Goal: Task Accomplishment & Management: Complete application form

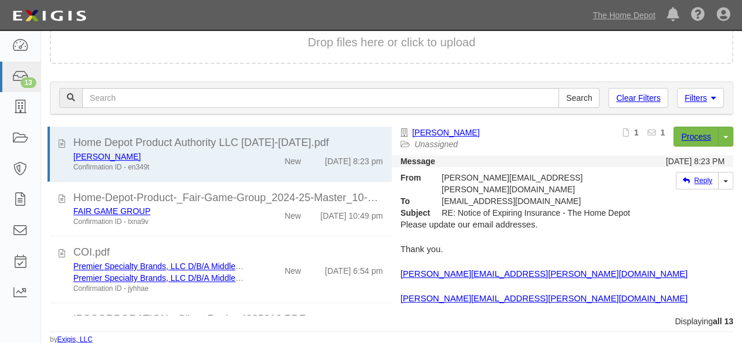
scroll to position [601, 0]
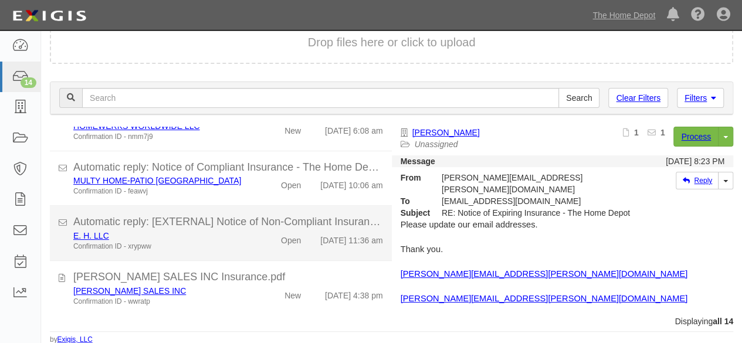
scroll to position [80, 0]
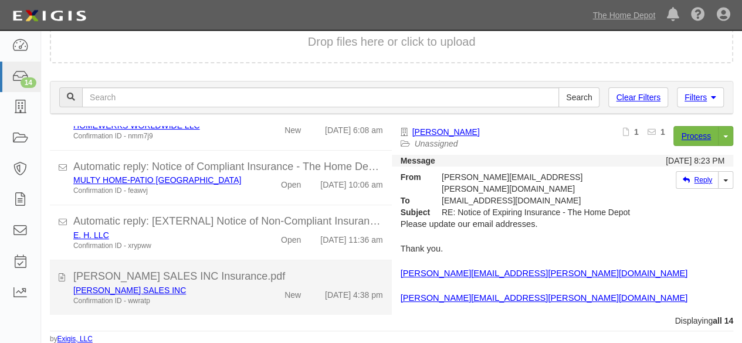
click at [247, 297] on div "RENE SALES INC Confirmation ID - wwratp" at bounding box center [159, 295] width 191 height 22
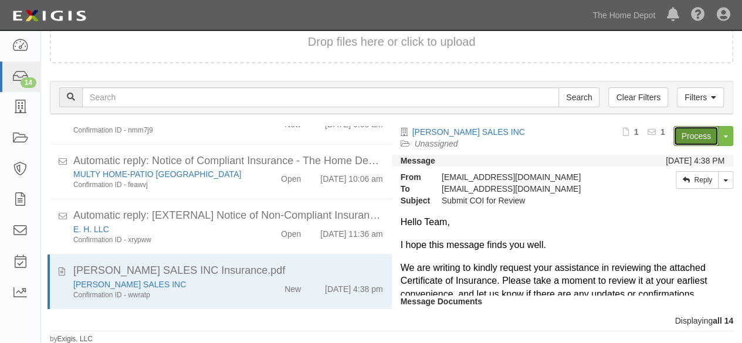
click at [682, 135] on link "Process" at bounding box center [695, 136] width 45 height 20
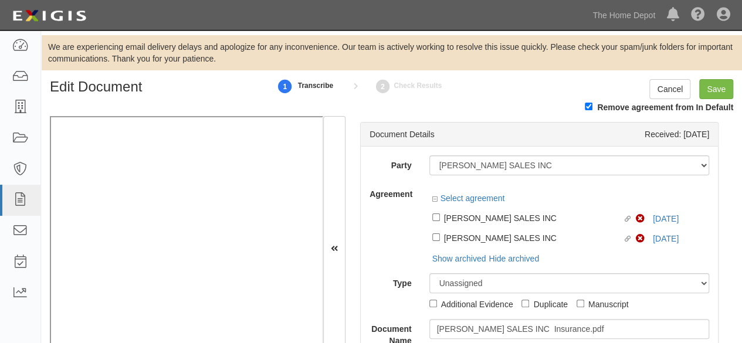
click at [461, 182] on div "Party 1000576868 Ontario Inc. 10 STRAWBERRY STREET 115282 CANADA LTEE 11947907 …" at bounding box center [538, 250] width 339 height 191
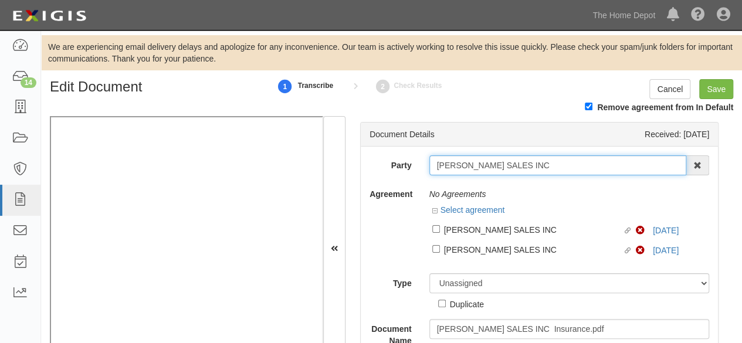
click at [519, 157] on input "[PERSON_NAME] SALES INC" at bounding box center [557, 165] width 257 height 20
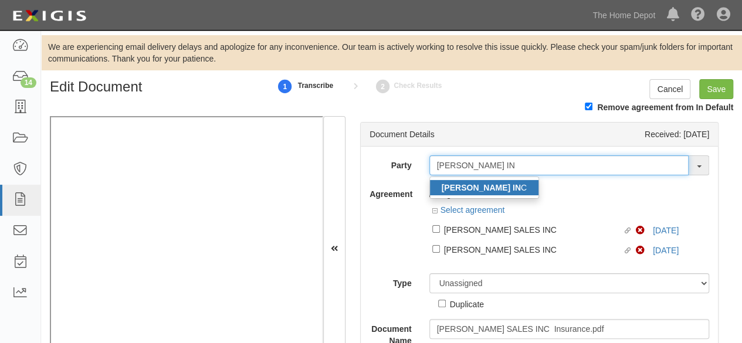
type input "RENE SALES IN"
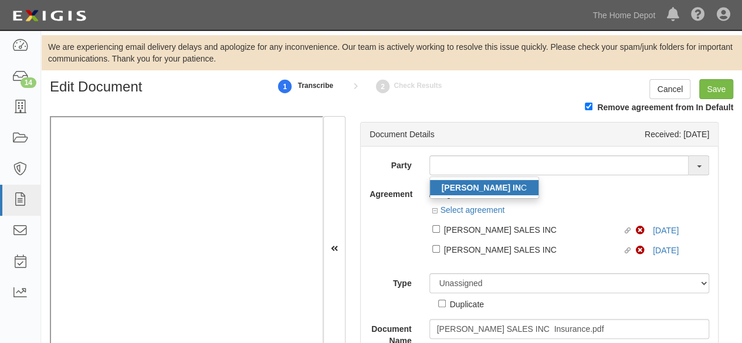
click at [452, 191] on strong "RENE SALES IN" at bounding box center [480, 187] width 79 height 9
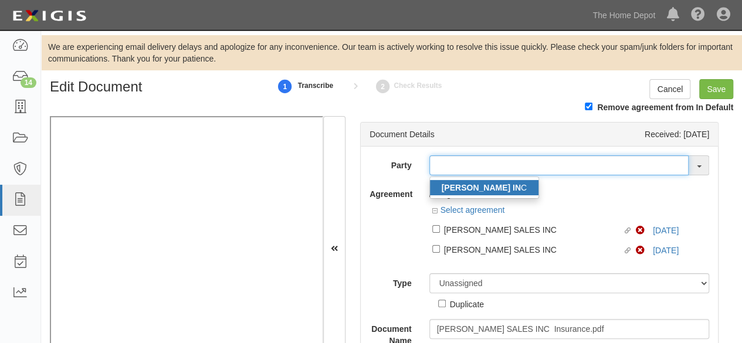
type input "[PERSON_NAME] SALES INC"
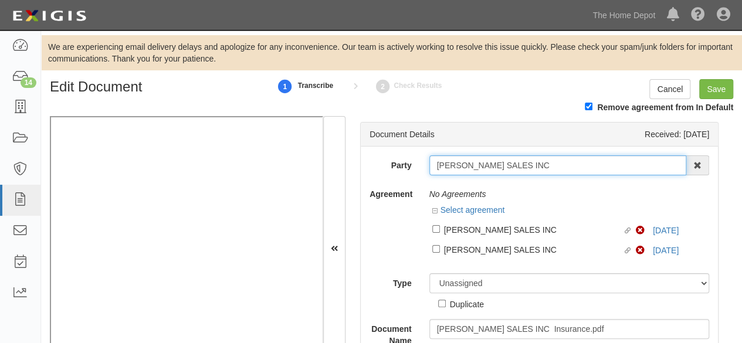
click at [464, 164] on input "[PERSON_NAME] SALES INC" at bounding box center [557, 165] width 257 height 20
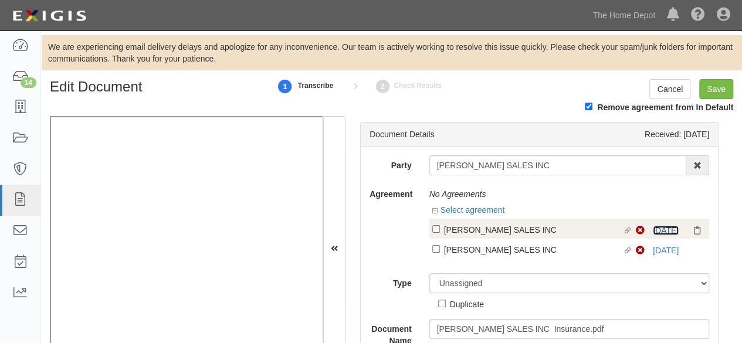
click at [669, 228] on link "1/15/25" at bounding box center [665, 230] width 26 height 9
click at [495, 230] on div "[PERSON_NAME] SALES INC" at bounding box center [533, 229] width 179 height 13
click at [440, 230] on input "Linked agreement RENE SALES INC Linked agreement" at bounding box center [436, 229] width 8 height 8
checkbox input "true"
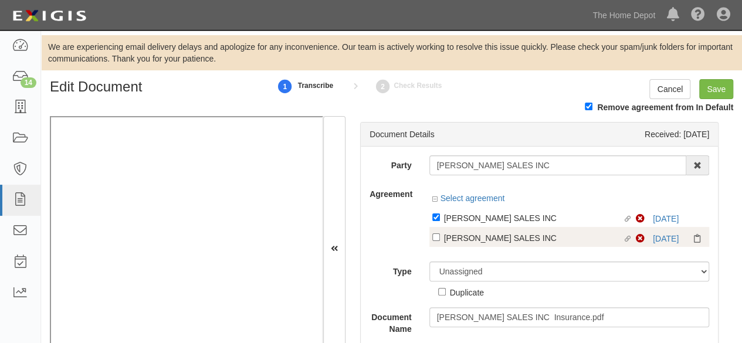
click at [498, 240] on div "[PERSON_NAME] SALES INC" at bounding box center [533, 237] width 179 height 13
click at [440, 240] on input "Linked agreement RENE SALES INC Linked agreement" at bounding box center [436, 237] width 8 height 8
checkbox input "true"
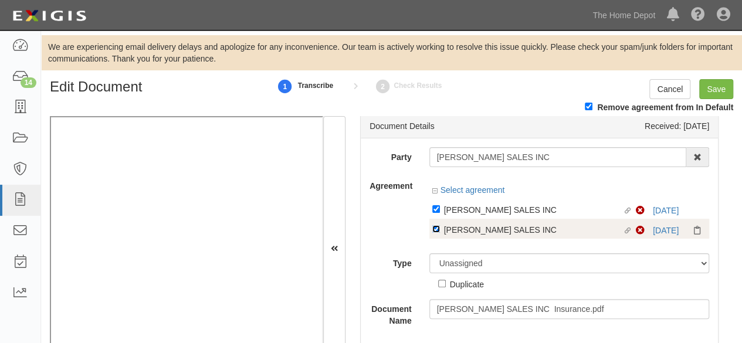
scroll to position [9, 0]
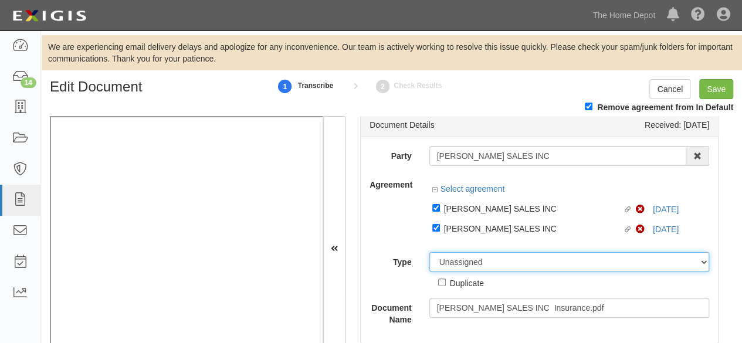
drag, startPoint x: 462, startPoint y: 267, endPoint x: 464, endPoint y: 257, distance: 9.5
click at [463, 266] on select "Unassigned Binder Cancellation Notice Certificate Contract Endorsement Insuranc…" at bounding box center [569, 262] width 280 height 20
select select "CertificateDetail"
click at [429, 252] on select "Unassigned Binder Cancellation Notice Certificate Contract Endorsement Insuranc…" at bounding box center [569, 262] width 280 height 20
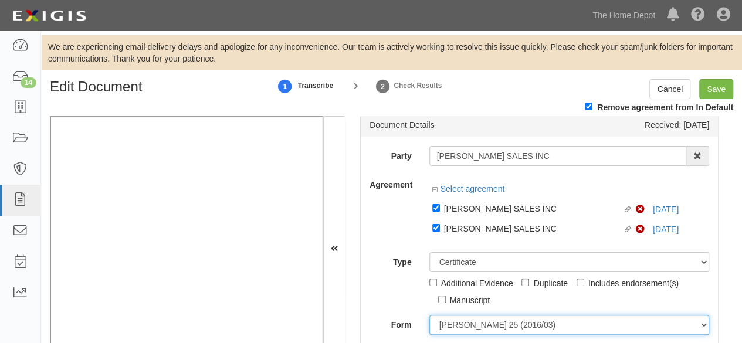
click at [464, 323] on select "ACORD 25 (2016/03) ACORD 101 ACORD 855 NY (2014/05) General" at bounding box center [569, 325] width 280 height 20
select select "GeneralFormDetail"
click at [429, 315] on select "ACORD 25 (2016/03) ACORD 101 ACORD 855 NY (2014/05) General" at bounding box center [569, 325] width 280 height 20
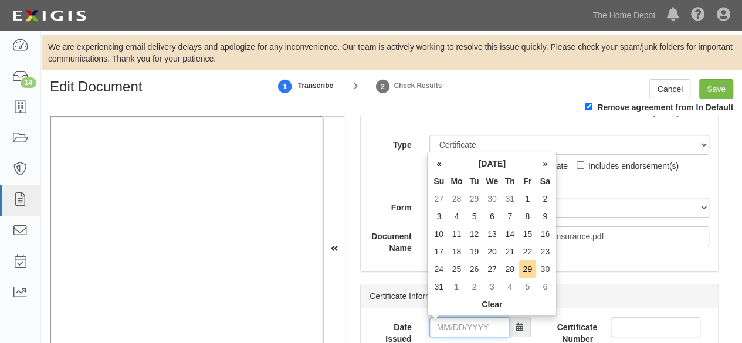
click at [463, 327] on input "Date Issued" at bounding box center [469, 327] width 80 height 20
click at [440, 164] on th "«" at bounding box center [439, 164] width 18 height 18
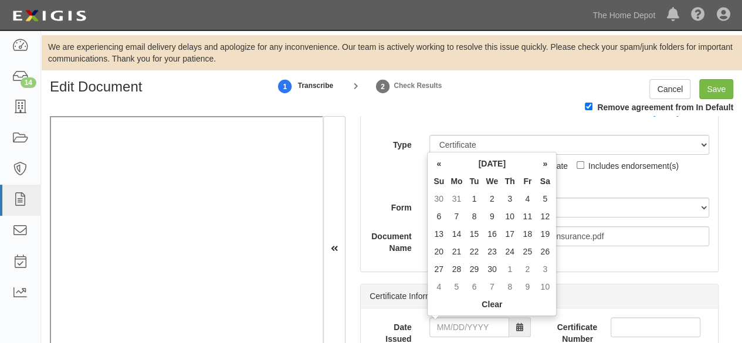
click at [440, 164] on th "«" at bounding box center [439, 164] width 18 height 18
click at [494, 251] on td "22" at bounding box center [491, 252] width 18 height 18
type input "01/22/2025"
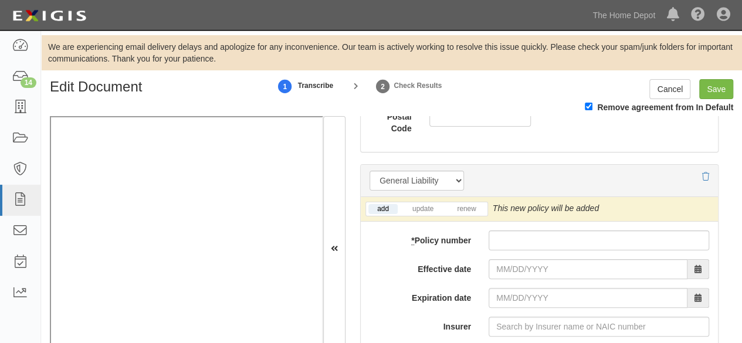
scroll to position [1006, 0]
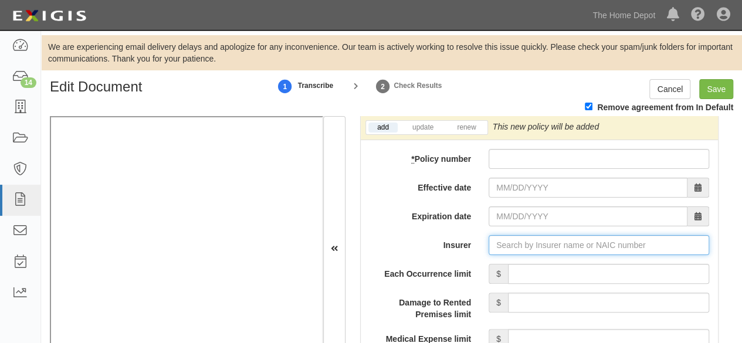
click at [515, 247] on input "Insurer" at bounding box center [598, 245] width 220 height 20
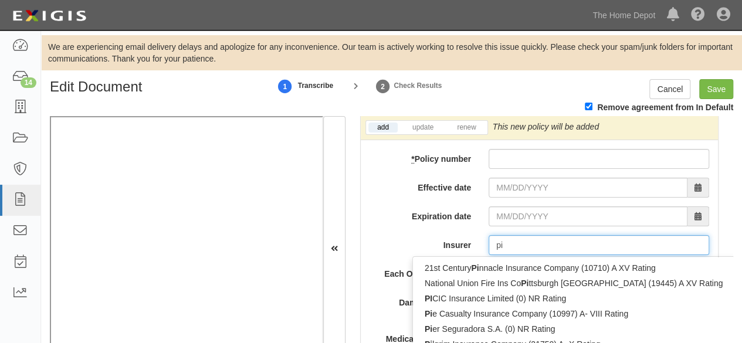
type input "pin"
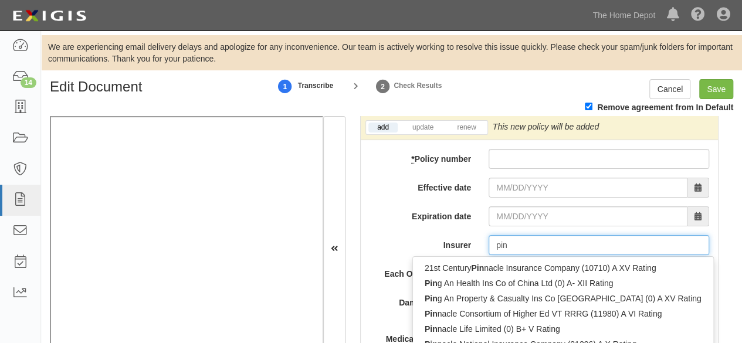
type input "ping An Health Ins Co of China Ltd (0) A- XII Rating"
type input "ping"
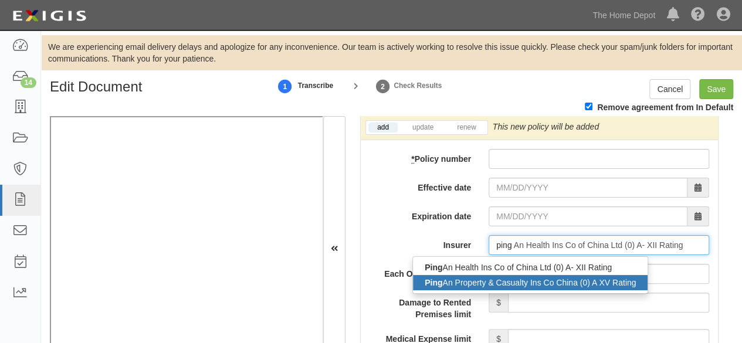
click at [500, 281] on div "Ping An Property & Casualty Ins Co China (0) A XV Rating" at bounding box center [530, 282] width 234 height 15
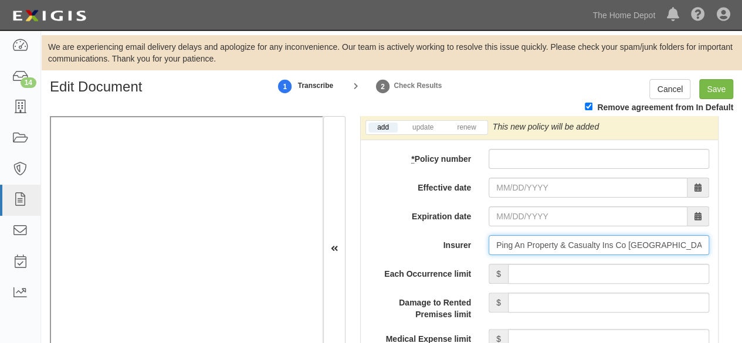
type input "Ping An Property & Casualty Ins Co China (0) A XV Rating"
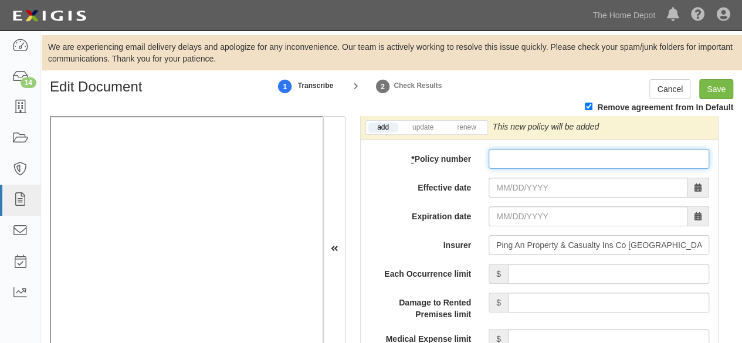
click at [511, 159] on input "* Policy number" at bounding box center [598, 159] width 220 height 20
paste input "14176003902 846399093"
type input "14176003902 846399093"
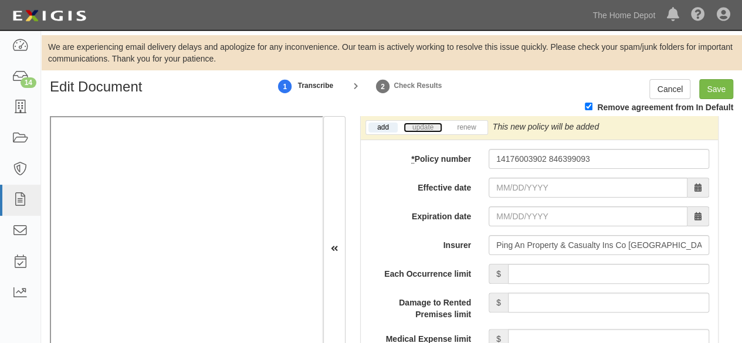
click at [426, 124] on link "update" at bounding box center [422, 128] width 39 height 10
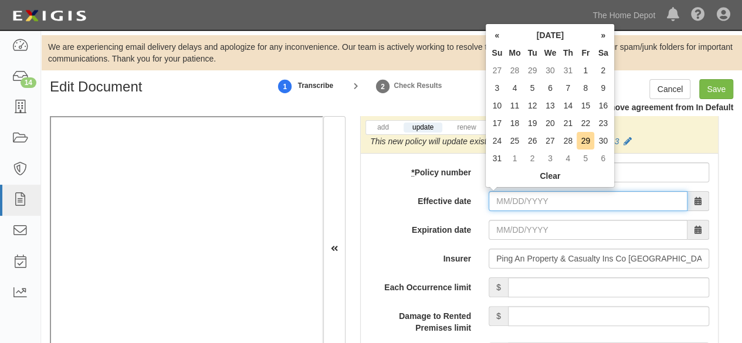
click at [519, 196] on input "Effective date" at bounding box center [587, 201] width 199 height 20
click at [496, 141] on td "24" at bounding box center [497, 141] width 18 height 18
type input "08/24/2025"
type input "08/24/2026"
click at [515, 198] on input "08/24/2025" at bounding box center [587, 201] width 199 height 20
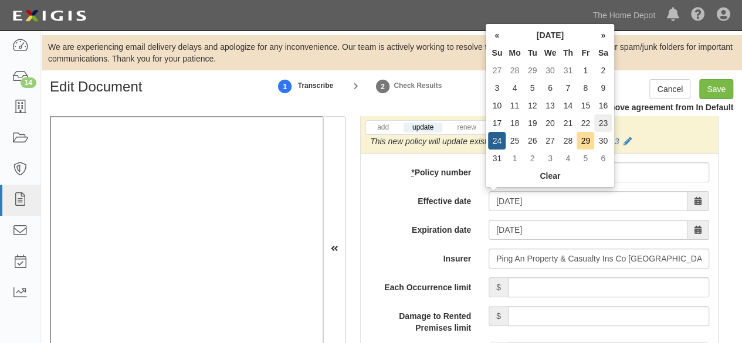
click at [604, 121] on td "23" at bounding box center [603, 123] width 18 height 18
type input "08/23/2025"
type input "08/23/2026"
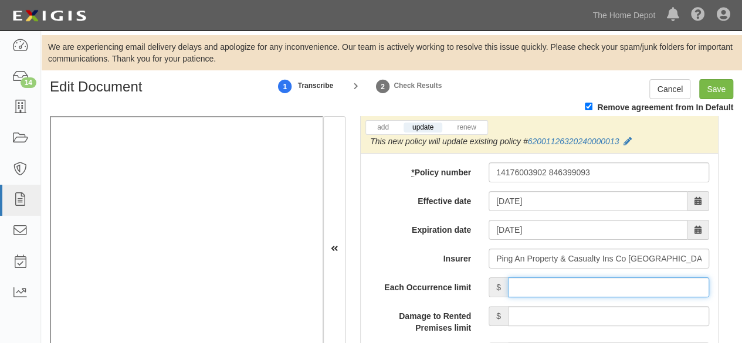
drag, startPoint x: 521, startPoint y: 288, endPoint x: 526, endPoint y: 276, distance: 13.1
click at [523, 285] on input "Each Occurrence limit" at bounding box center [608, 287] width 201 height 20
type input "4,000,000"
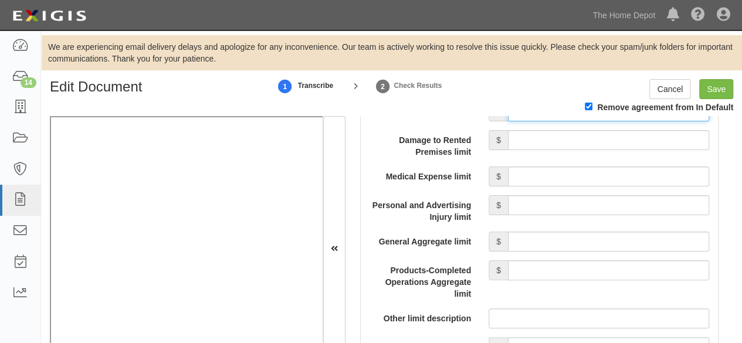
scroll to position [1182, 0]
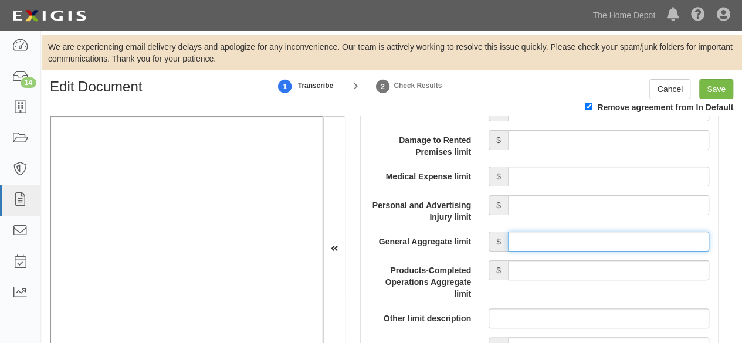
click at [538, 237] on input "General Aggregate limit" at bounding box center [608, 242] width 201 height 20
type input "4,000,000"
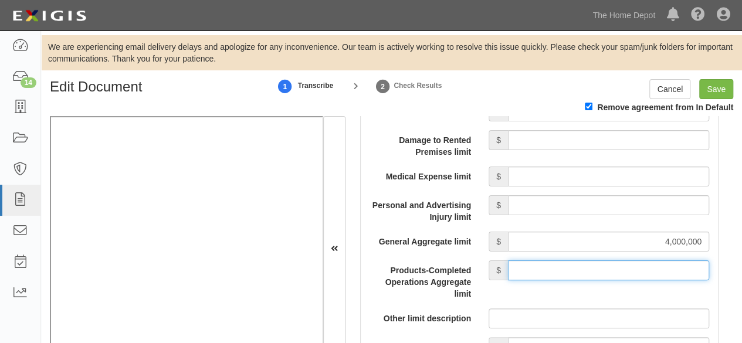
drag, startPoint x: 604, startPoint y: 267, endPoint x: 601, endPoint y: 258, distance: 9.7
click at [604, 267] on input "Products-Completed Operations Aggregate limit" at bounding box center [608, 270] width 201 height 20
type input "4,000,000"
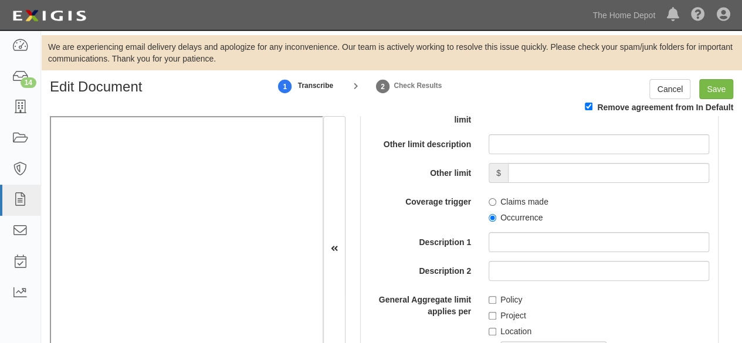
scroll to position [1358, 0]
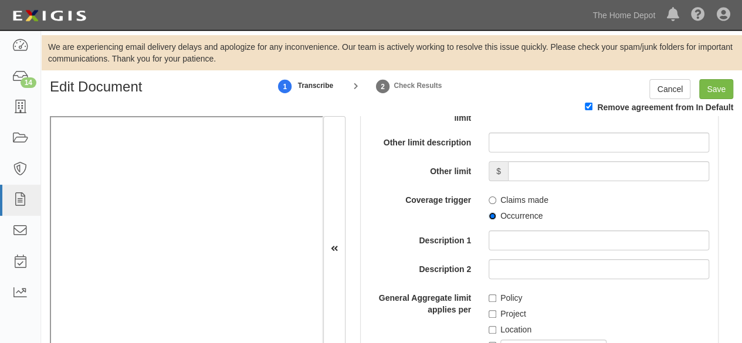
click at [488, 212] on input "Occurrence" at bounding box center [492, 216] width 8 height 8
radio input "true"
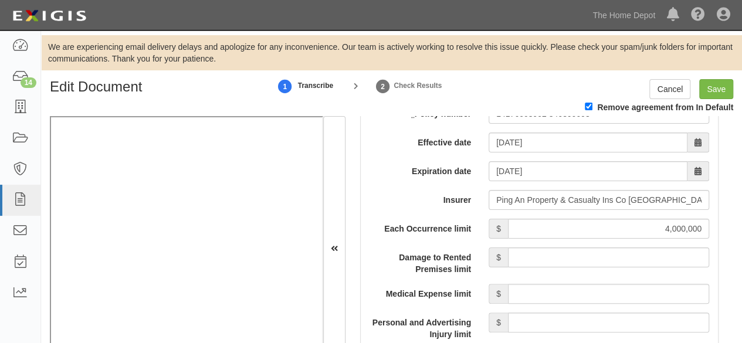
scroll to position [1006, 0]
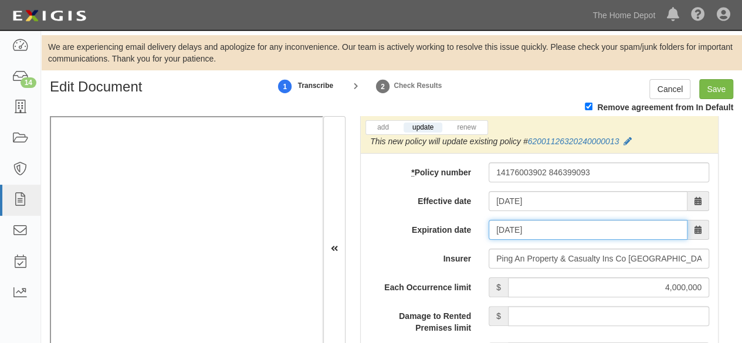
click at [537, 221] on input "08/23/2026" at bounding box center [587, 230] width 199 height 20
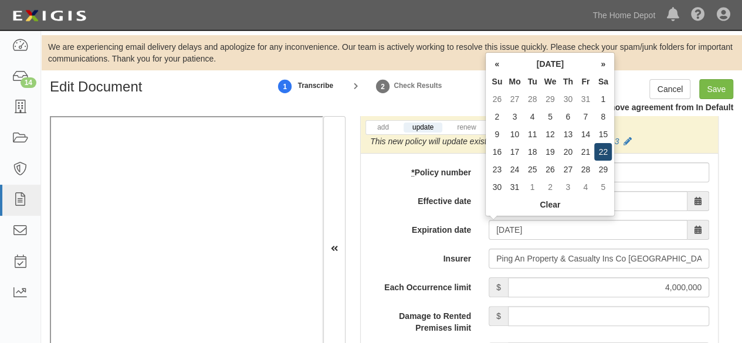
click at [601, 148] on td "22" at bounding box center [603, 152] width 18 height 18
type input "08/22/2026"
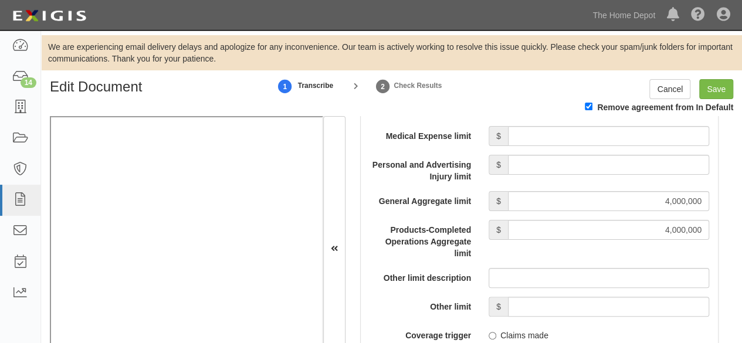
scroll to position [1240, 0]
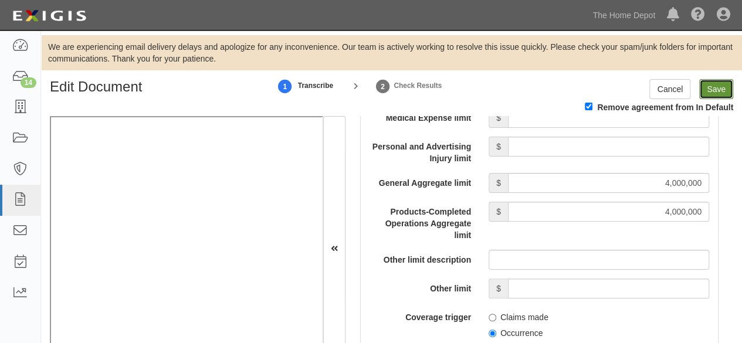
click at [715, 91] on input "Save" at bounding box center [716, 89] width 34 height 20
type input "4000000"
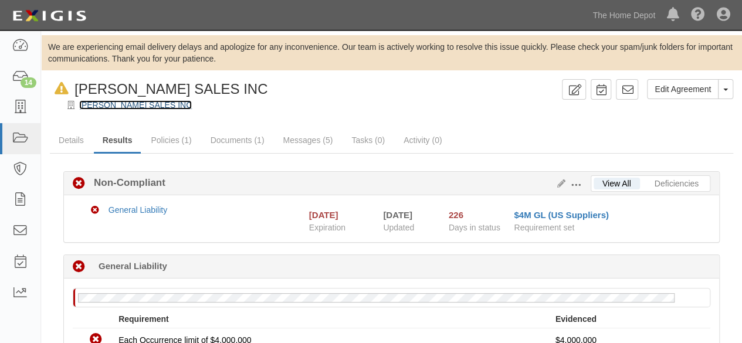
click at [109, 109] on link "[PERSON_NAME] SALES INC" at bounding box center [135, 104] width 113 height 9
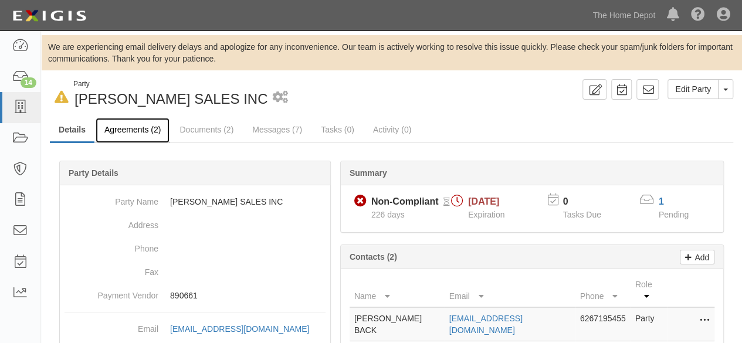
click at [126, 131] on link "Agreements (2)" at bounding box center [133, 130] width 74 height 25
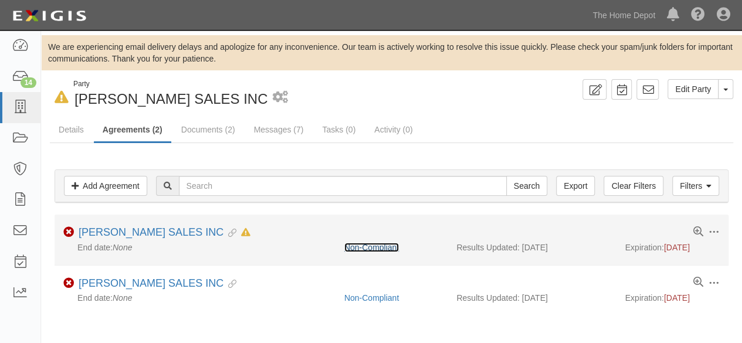
click at [352, 244] on link "Non-Compliant" at bounding box center [371, 247] width 55 height 9
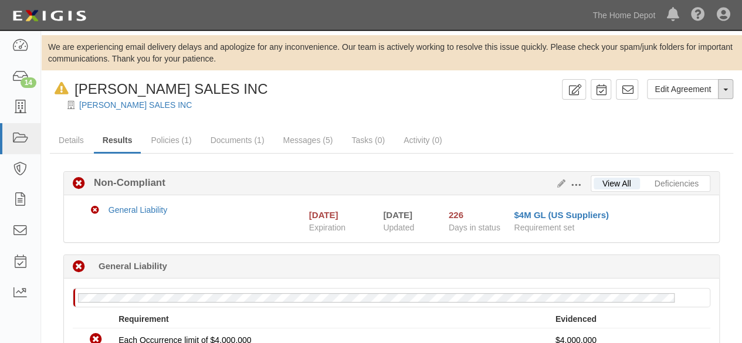
click at [727, 94] on button "Toggle Agreement Dropdown" at bounding box center [724, 89] width 15 height 20
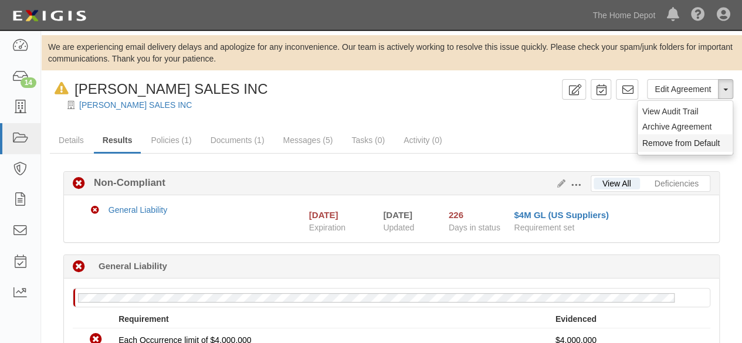
click at [680, 144] on button "Remove from Default" at bounding box center [684, 143] width 95 height 18
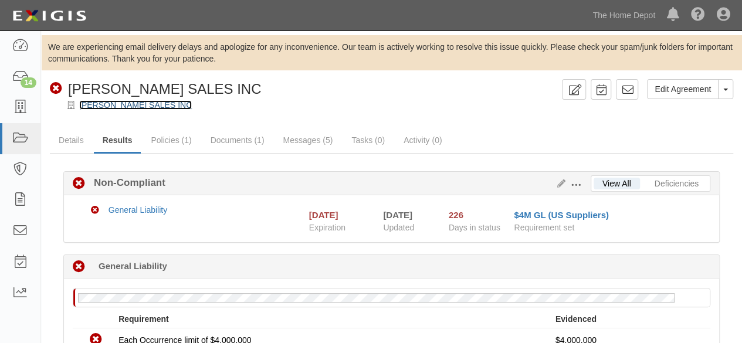
click at [108, 106] on link "[PERSON_NAME] SALES INC" at bounding box center [135, 104] width 113 height 9
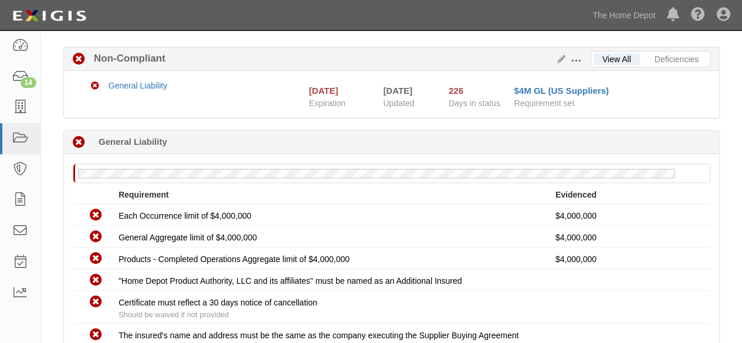
scroll to position [286, 0]
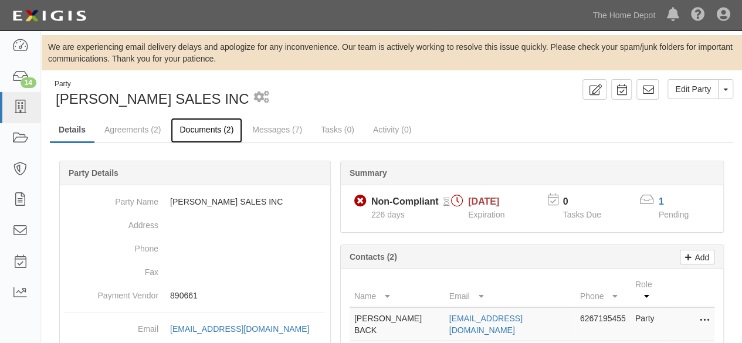
click at [211, 131] on link "Documents (2)" at bounding box center [207, 130] width 72 height 25
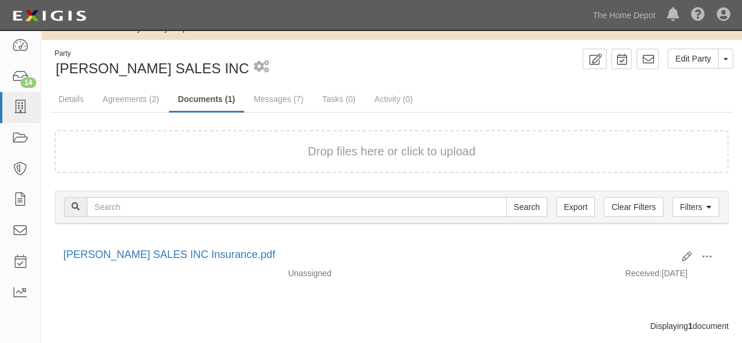
scroll to position [53, 0]
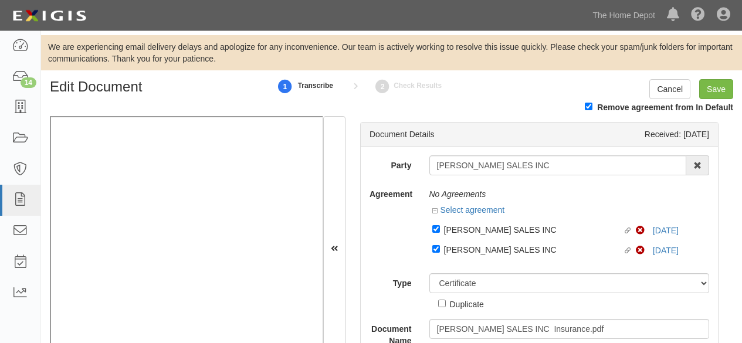
select select "CertificateDetail"
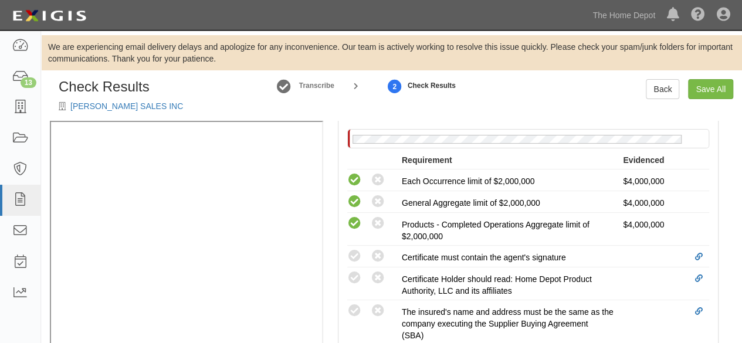
scroll to position [352, 0]
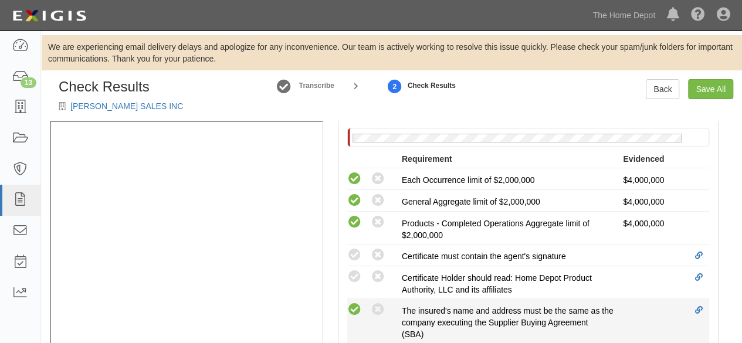
click at [354, 308] on icon at bounding box center [354, 309] width 15 height 15
radio input "true"
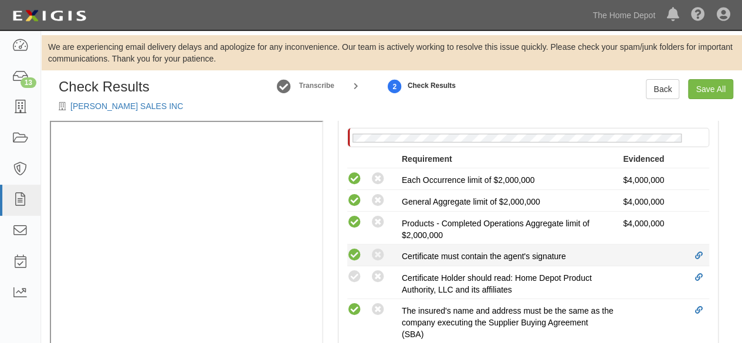
click at [359, 253] on icon at bounding box center [354, 255] width 15 height 15
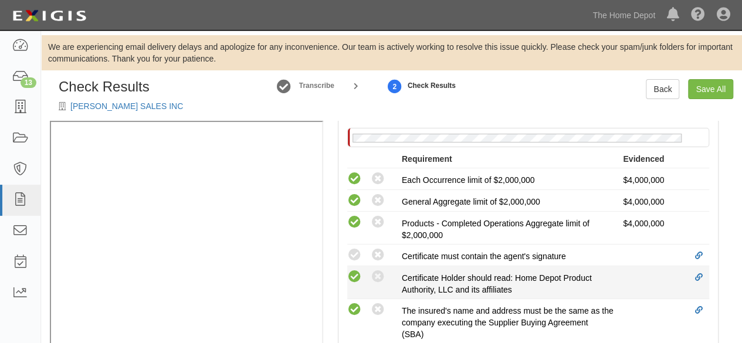
radio input "true"
click at [356, 271] on icon at bounding box center [354, 277] width 15 height 15
radio input "true"
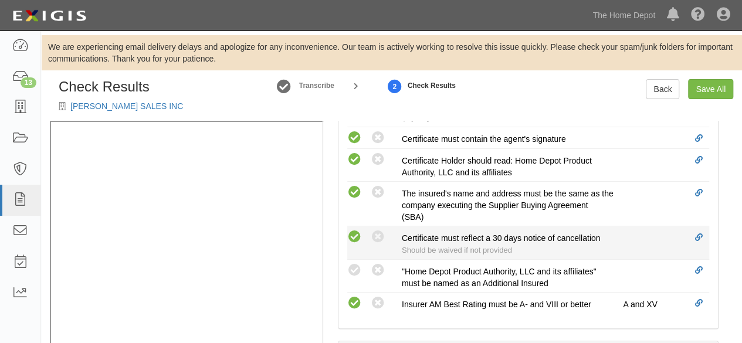
click at [353, 235] on icon at bounding box center [354, 237] width 15 height 15
radio input "true"
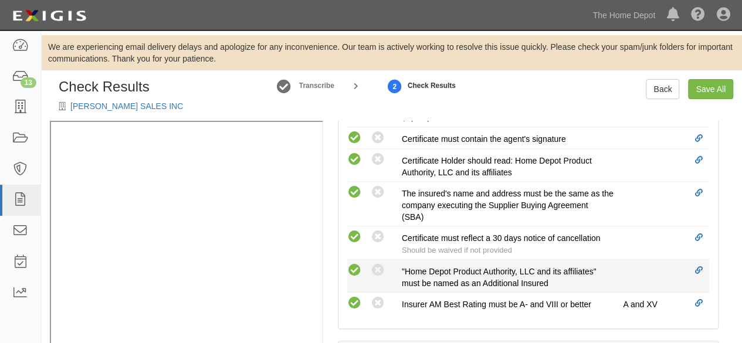
click at [355, 265] on icon at bounding box center [354, 270] width 15 height 15
radio input "true"
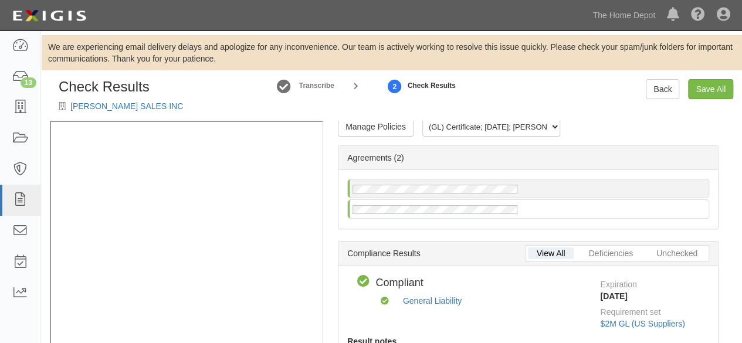
scroll to position [0, 0]
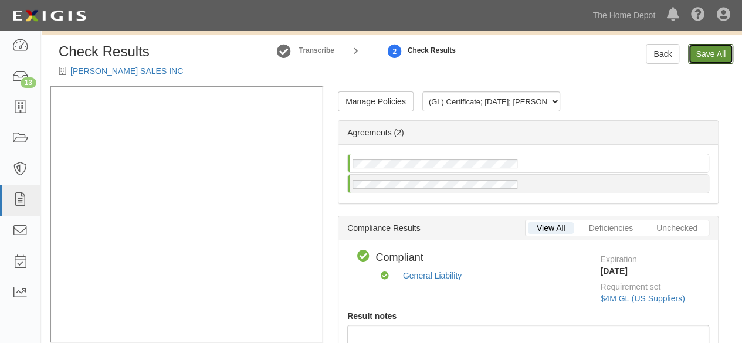
click at [706, 57] on link "Save All" at bounding box center [710, 54] width 45 height 20
radio input "false"
radio input "true"
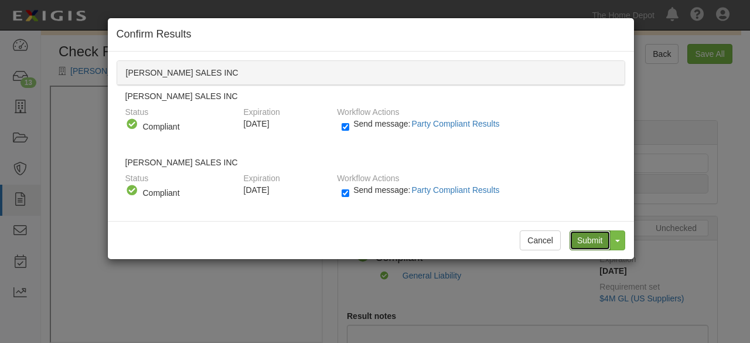
click at [579, 239] on input "Submit" at bounding box center [590, 240] width 41 height 20
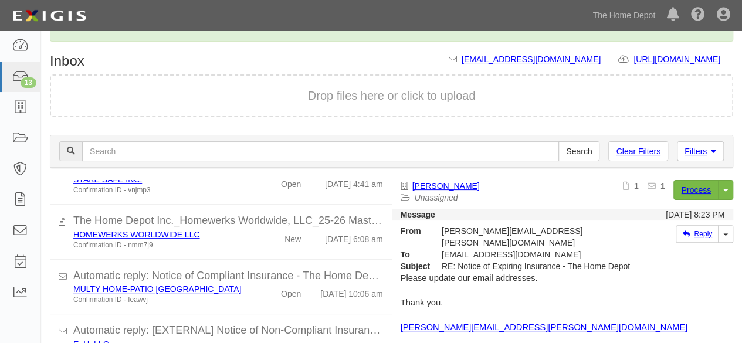
scroll to position [121, 0]
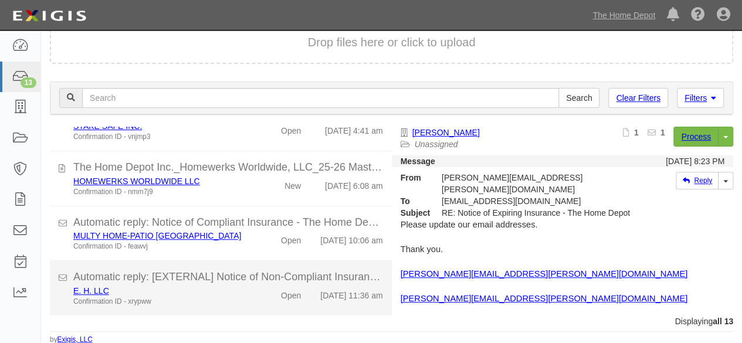
click at [255, 287] on div "Open" at bounding box center [282, 293] width 55 height 16
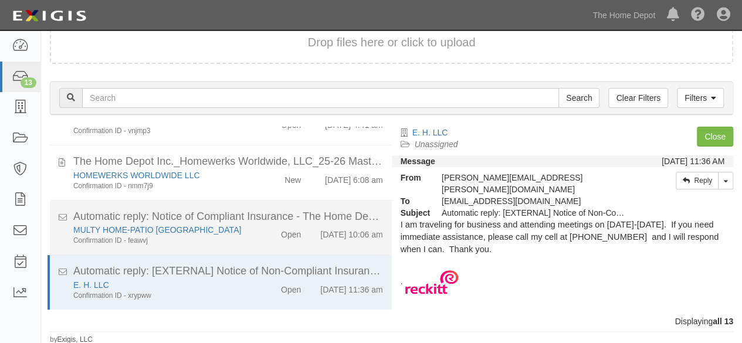
click at [196, 236] on div "Confirmation ID - feawvj" at bounding box center [159, 241] width 173 height 10
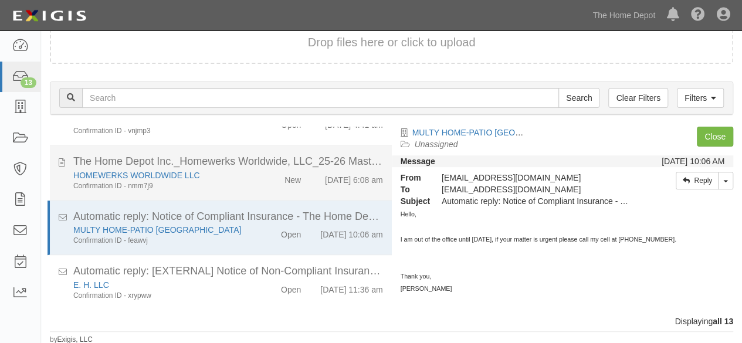
click at [232, 181] on div "Confirmation ID - nmm7j9" at bounding box center [159, 186] width 173 height 10
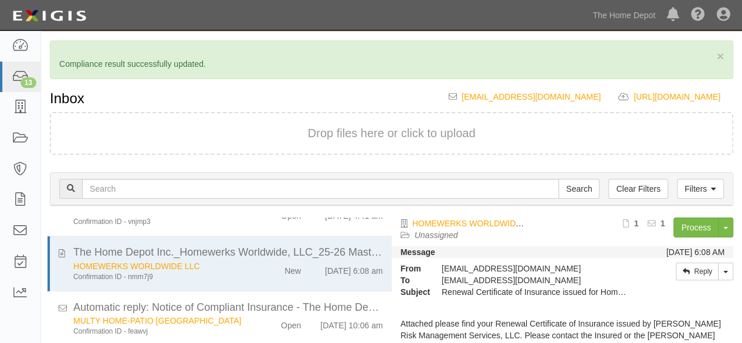
scroll to position [0, 0]
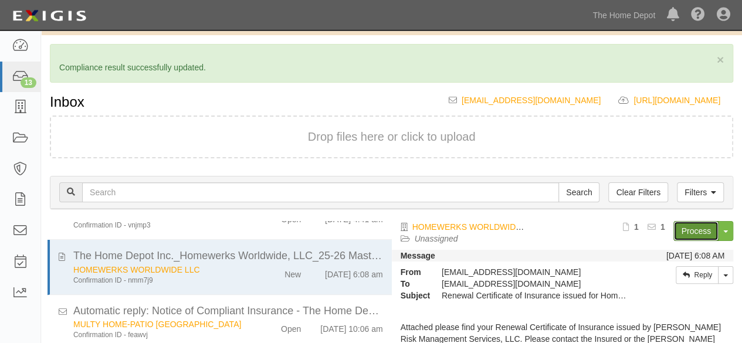
click at [692, 230] on link "Process" at bounding box center [695, 231] width 45 height 20
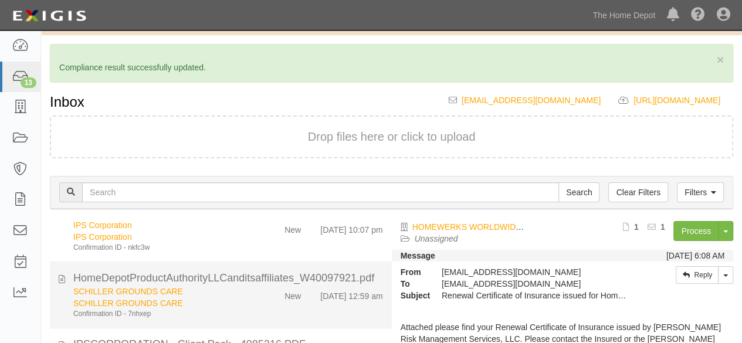
scroll to position [144, 0]
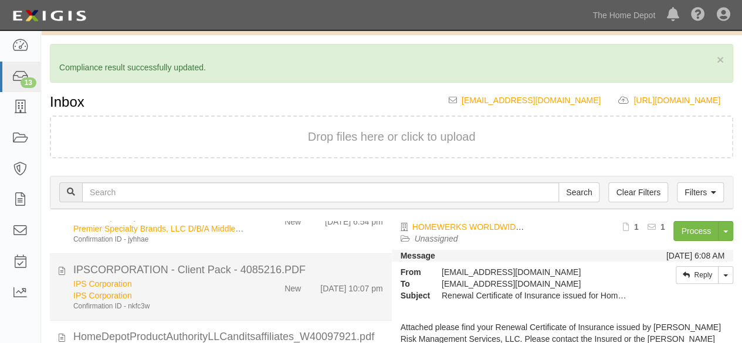
drag, startPoint x: 240, startPoint y: 297, endPoint x: 272, endPoint y: 292, distance: 32.1
click at [240, 297] on div "IPS Corporation" at bounding box center [159, 296] width 173 height 12
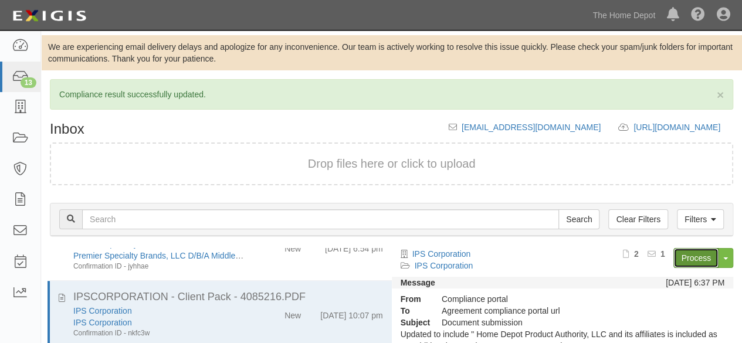
click at [681, 257] on link "Process" at bounding box center [695, 258] width 45 height 20
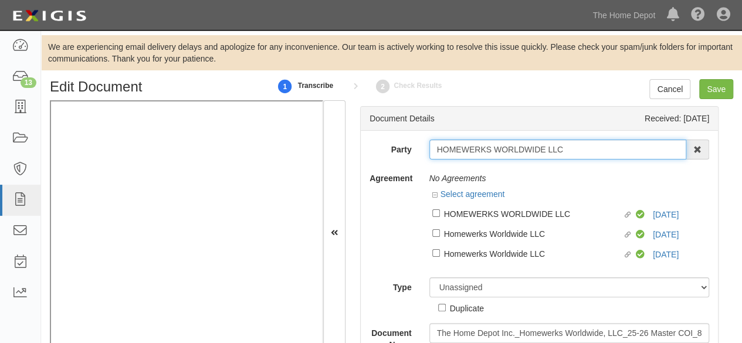
click at [567, 153] on input "HOMEWERKS WORLDWIDE LLC" at bounding box center [557, 150] width 257 height 20
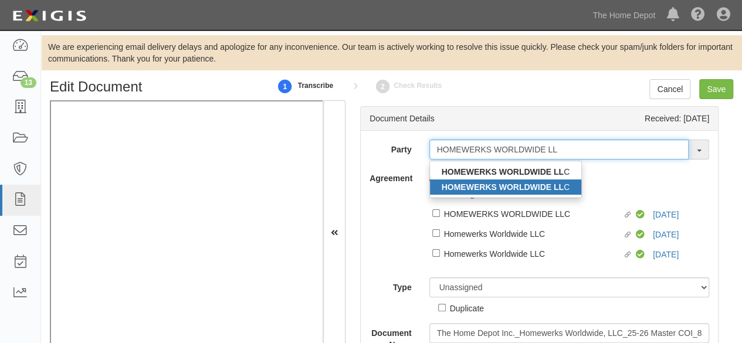
type input "HOMEWERKS WORLDWIDE LL"
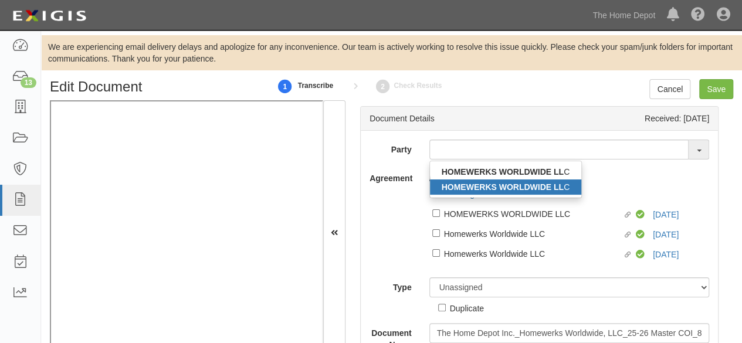
click at [520, 187] on strong "HOMEWERKS WORLDWIDE LL" at bounding box center [502, 186] width 122 height 9
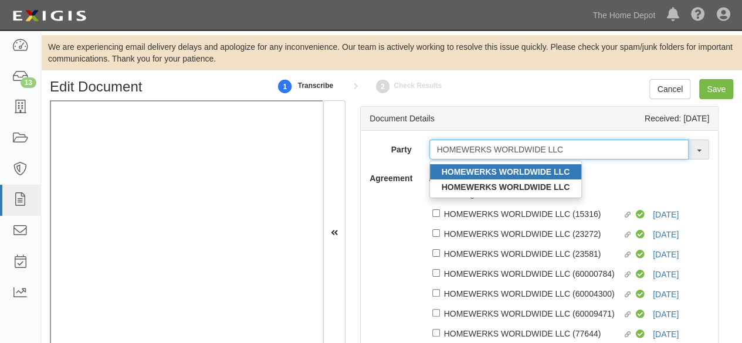
type input "HOMEWERKS WORLDWIDE LLC"
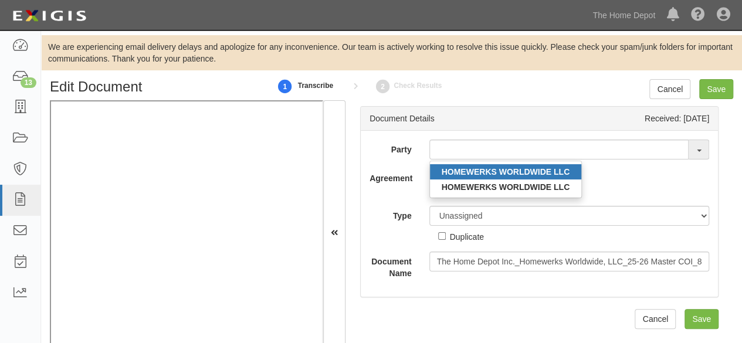
click at [473, 172] on strong "HOMEWERKS WORLDWIDE LLC" at bounding box center [505, 171] width 128 height 9
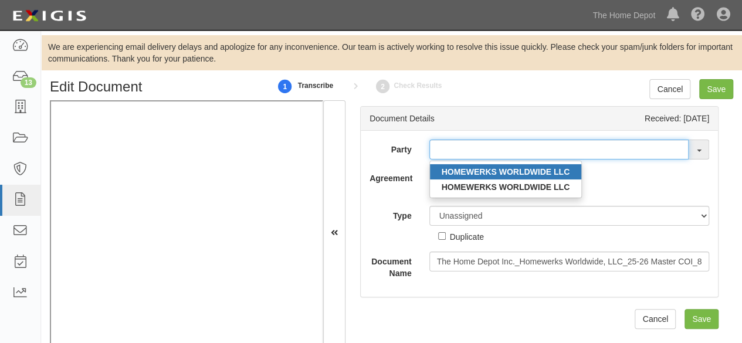
type input "HOMEWERKS WORLDWIDE LLC"
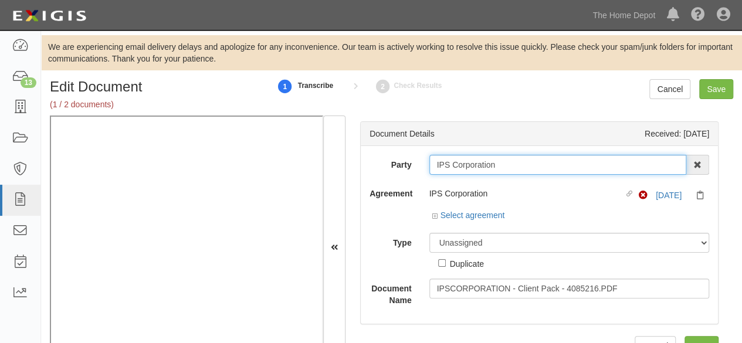
click at [501, 168] on input "IPS Corporation" at bounding box center [557, 165] width 257 height 20
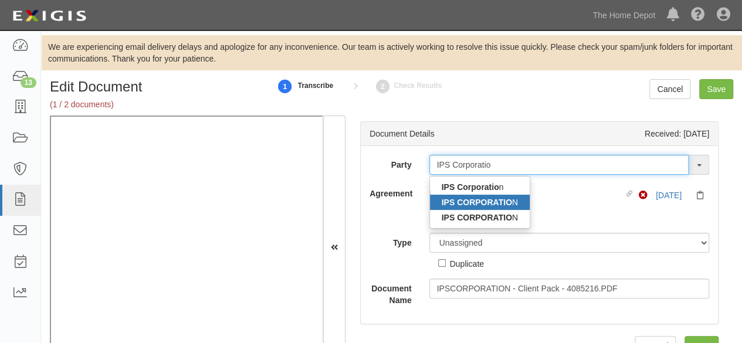
type input "IPS Corporatio"
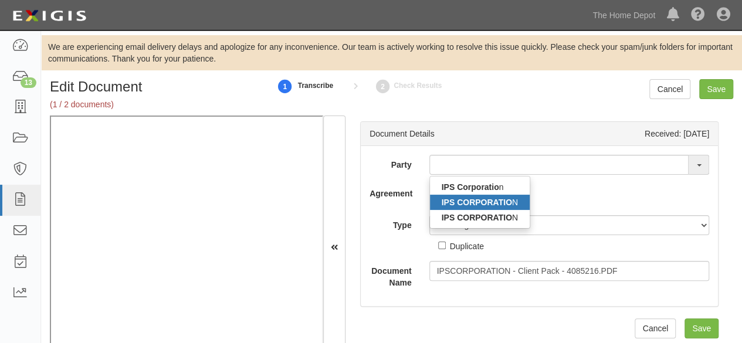
click at [489, 202] on strong "IPS CORPORATIO" at bounding box center [476, 202] width 70 height 9
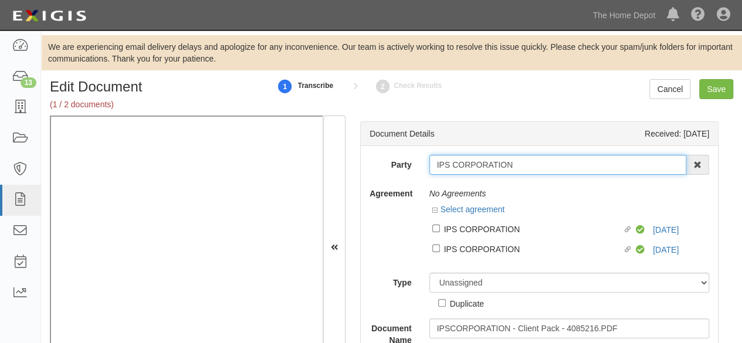
click at [518, 167] on input "IPS CORPORATION" at bounding box center [557, 165] width 257 height 20
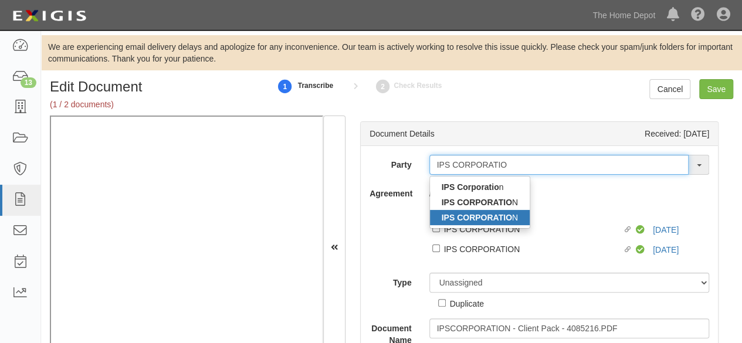
type input "IPS CORPORATIO"
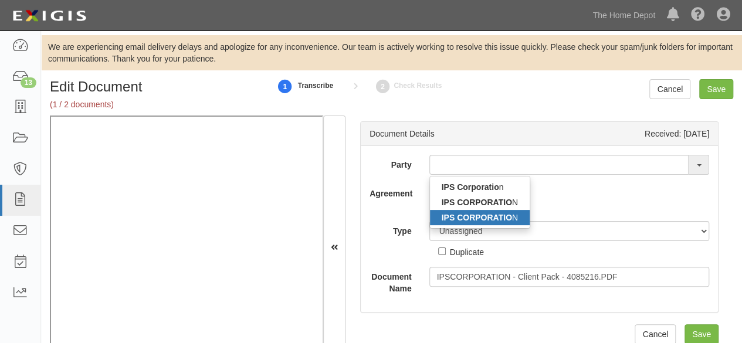
click at [495, 216] on strong "IPS CORPORATIO" at bounding box center [476, 217] width 70 height 9
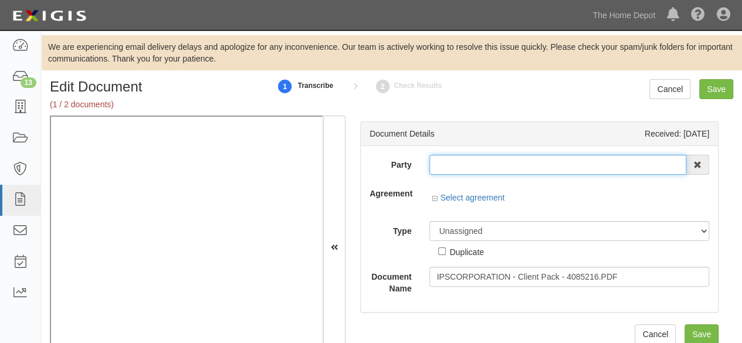
type input "IPS CORPORATION"
